Goal: Information Seeking & Learning: Learn about a topic

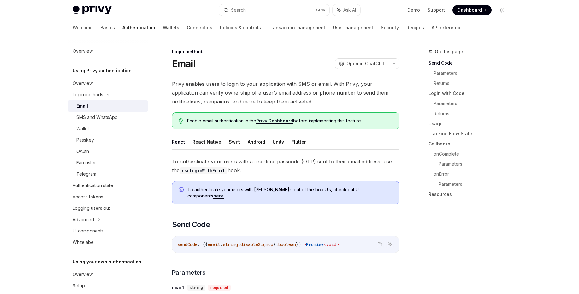
click at [89, 106] on div "Email" at bounding box center [110, 106] width 68 height 8
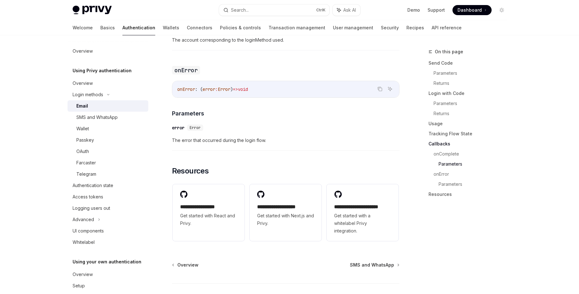
scroll to position [1212, 0]
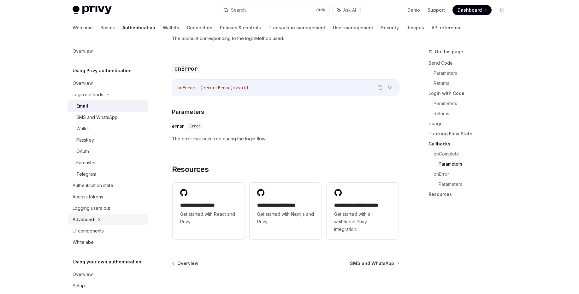
click at [91, 219] on div "Advanced" at bounding box center [83, 220] width 21 height 8
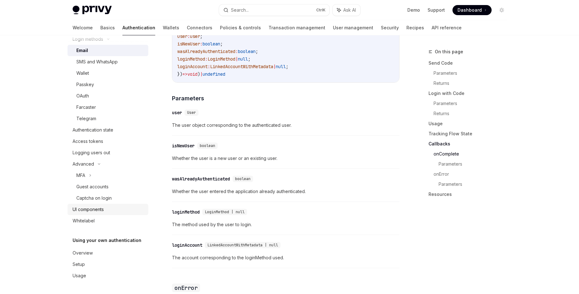
scroll to position [949, 0]
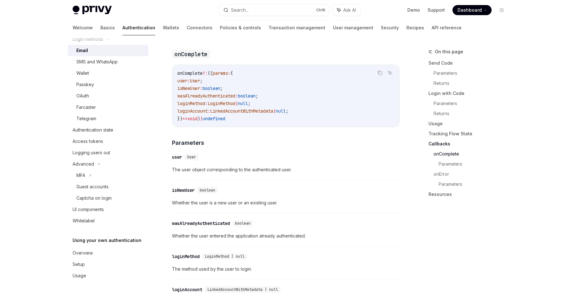
click at [123, 28] on link "Authentication" at bounding box center [139, 27] width 33 height 15
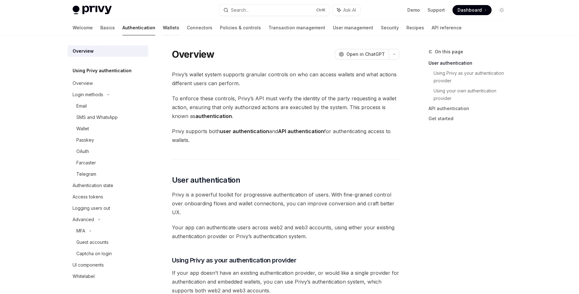
click at [163, 27] on link "Wallets" at bounding box center [171, 27] width 16 height 15
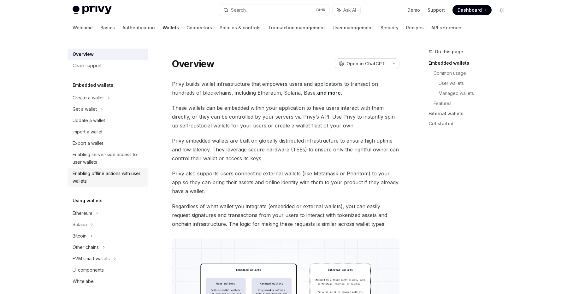
click at [109, 174] on div "Enabling offline actions with user wallets" at bounding box center [109, 177] width 72 height 15
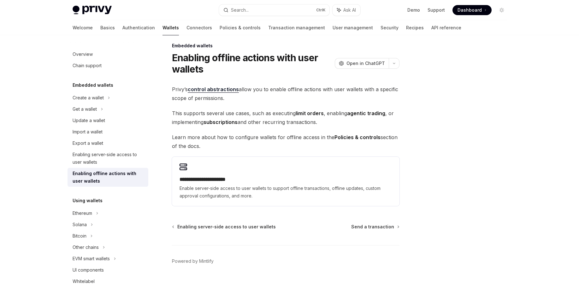
scroll to position [12, 0]
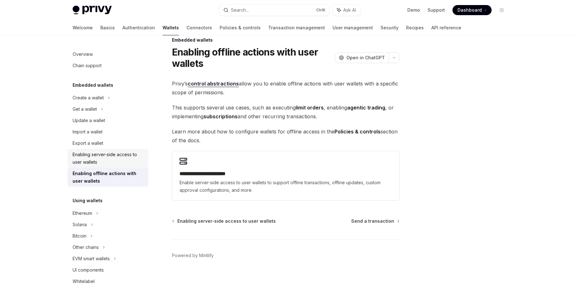
click at [79, 158] on div "Enabling server-side access to user wallets" at bounding box center [109, 158] width 72 height 15
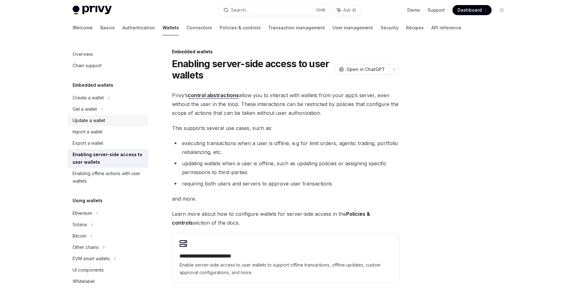
click at [92, 122] on div "Update a wallet" at bounding box center [89, 121] width 33 height 8
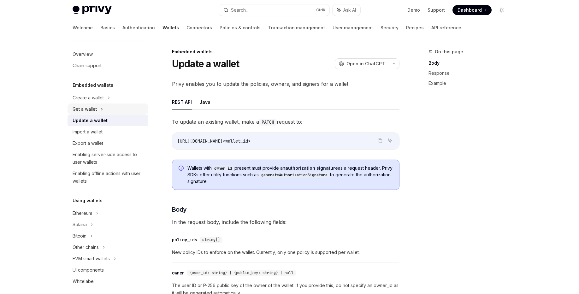
click at [91, 111] on div "Get a wallet" at bounding box center [85, 109] width 24 height 8
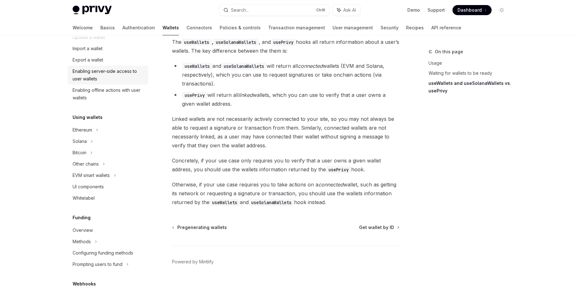
scroll to position [152, 0]
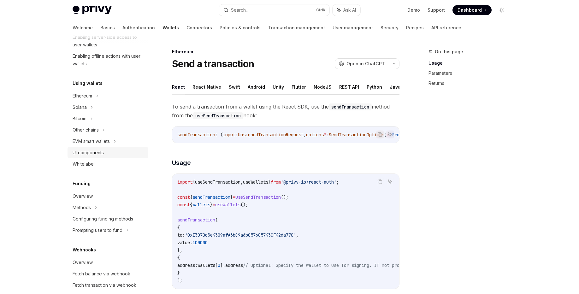
click at [88, 154] on div "UI components" at bounding box center [88, 153] width 31 height 8
type textarea "*"
